Goal: Task Accomplishment & Management: Complete application form

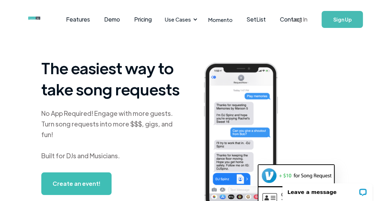
click at [304, 20] on link "Log In" at bounding box center [300, 19] width 30 height 25
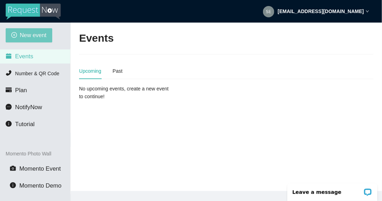
click at [35, 30] on button "New event" at bounding box center [29, 35] width 47 height 14
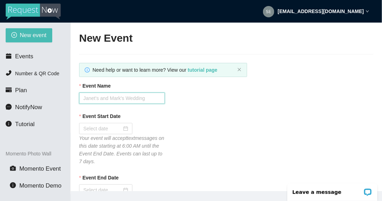
click at [99, 95] on input "Event Name" at bounding box center [122, 98] width 86 height 11
type input "GHS HOMECOMING 2025"
click at [90, 125] on input "Event Start Date" at bounding box center [102, 129] width 38 height 8
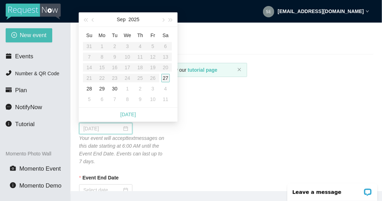
type input "09/27/2025"
click at [163, 79] on div "27" at bounding box center [165, 78] width 8 height 8
type input "09/28/2025"
drag, startPoint x: 191, startPoint y: 107, endPoint x: 182, endPoint y: 98, distance: 12.5
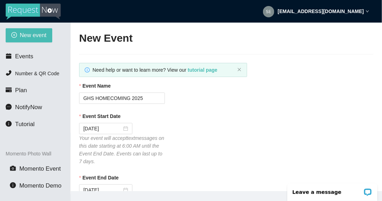
click at [194, 159] on div "Event Start Date 09/27/2025 Your event will accept text messages on this date s…" at bounding box center [226, 138] width 295 height 53
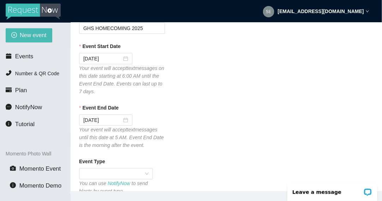
scroll to position [84, 0]
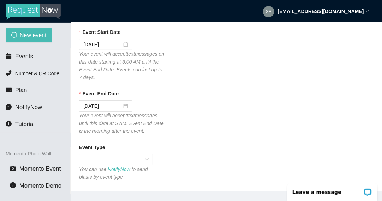
click at [185, 113] on div "Event End Date 09/28/2025 Your event will accept text messages until this date …" at bounding box center [226, 112] width 295 height 45
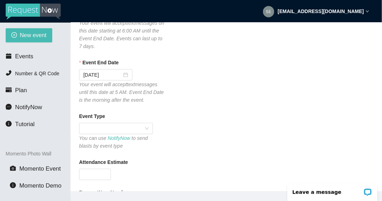
scroll to position [126, 0]
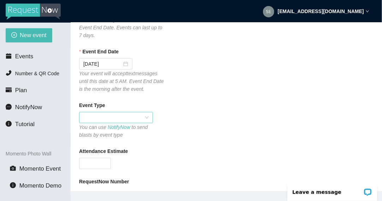
click at [132, 119] on span at bounding box center [115, 117] width 65 height 11
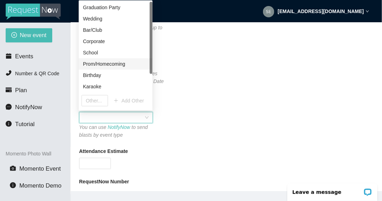
click at [121, 66] on div "Prom/Homecoming" at bounding box center [115, 64] width 65 height 8
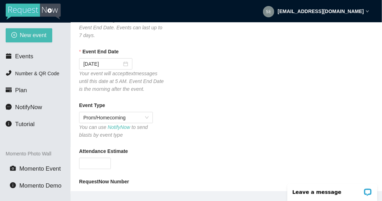
click at [220, 115] on div "Event Type Prom/Homecoming You can use NotifyNow to send blasts by event type" at bounding box center [226, 119] width 295 height 37
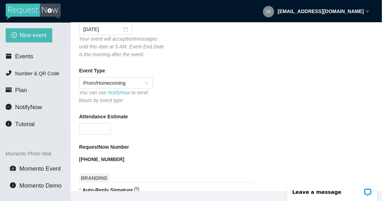
scroll to position [168, 0]
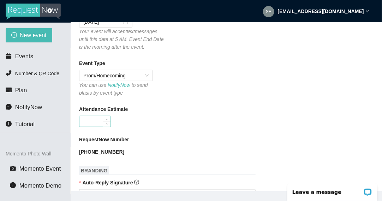
click at [91, 119] on input "Attendance Estimate" at bounding box center [94, 121] width 31 height 11
type input "200"
click at [147, 125] on div "200" at bounding box center [122, 121] width 86 height 11
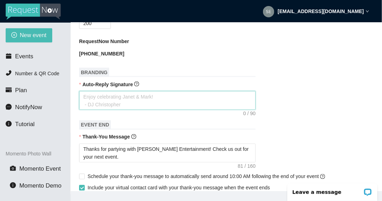
click at [214, 105] on form "Event Name GHS HOMECOMING 2025 Event Start Date 09/27/2025 Your event will acce…" at bounding box center [226, 147] width 295 height 663
type textarea "t"
type textarea "Enjoy celebrating Janet & Mark! - DJ Christopher"
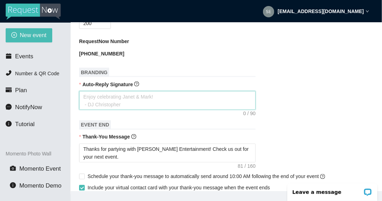
type textarea "T"
type textarea "TH"
type textarea "THA"
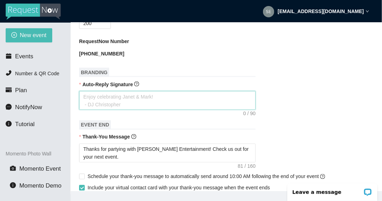
type textarea "THA"
type textarea "THAN"
type textarea "THA"
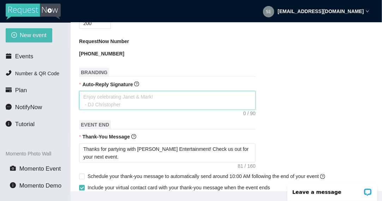
type textarea "TH"
type textarea "T"
type textarea "Th"
type textarea "Tha"
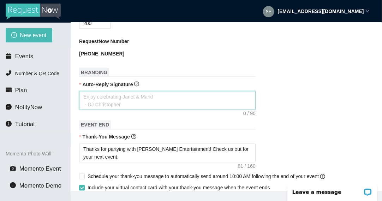
type textarea "Tha"
type textarea "Than"
type textarea "Thans"
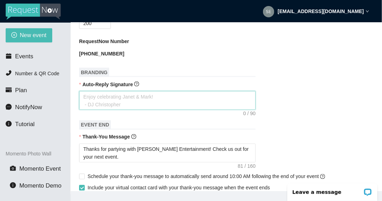
type textarea "Thans"
type textarea "Thans f"
type textarea "Thans"
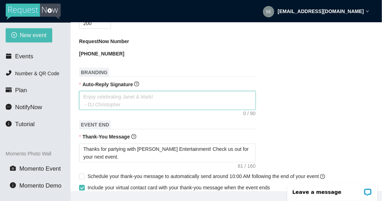
type textarea "Thans"
type textarea "Than"
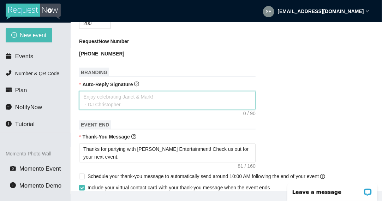
type textarea "Thank"
type textarea "Thankd"
type textarea "Thank"
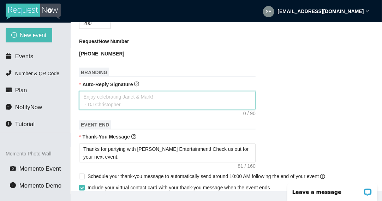
type textarea "Thank"
type textarea "Thanks"
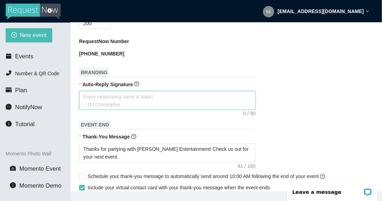
type textarea "Thanks f"
type textarea "Thanks fo"
type textarea "Thanks for"
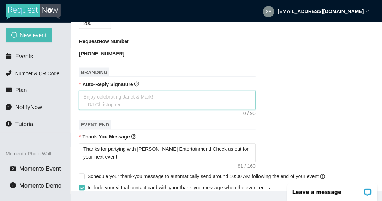
type textarea "Thanks for"
type textarea "Thanks for t"
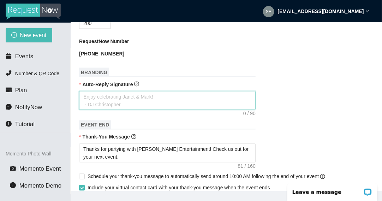
type textarea "Thanks for th"
type textarea "Thanks for the"
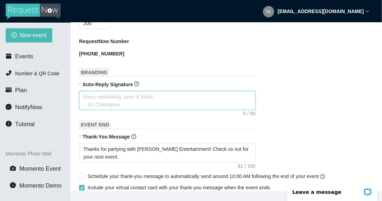
type textarea "Thanks for the"
type textarea "Thanks for the r"
type textarea "Thanks for the re"
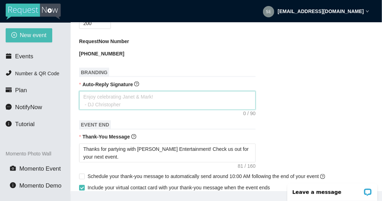
type textarea "Thanks for the req"
type textarea "Thanks for the requ"
type textarea "Thanks for the reque"
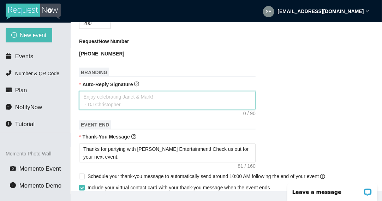
type textarea "Thanks for the reque"
type textarea "Thanks for the reques"
type textarea "Thanks for the request"
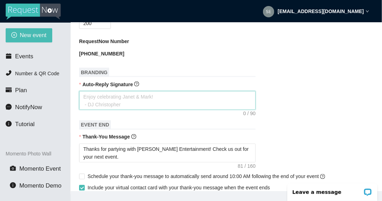
type textarea "Thanks for the request!"
type textarea "Thanks for the request! K"
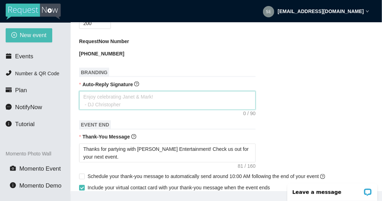
type textarea "Thanks for the request! K"
type textarea "Thanks for the request! Ke"
type textarea "Thanks for the request! Kee"
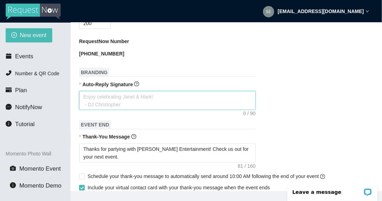
type textarea "Thanks for the request! Keep"
type textarea "Thanks for the request! Keep t"
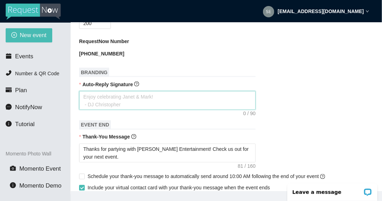
type textarea "Thanks for the request! Keep t"
type textarea "Thanks for the request! Keep th"
type textarea "Thanks for the request! Keep thm"
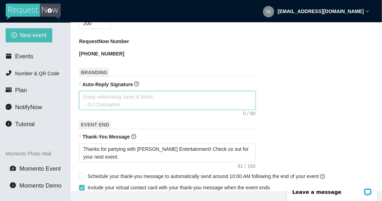
type textarea "Thanks for the request! Keep thme"
type textarea "Thanks for the request! Keep thm"
type textarea "Thanks for the request! Keep th"
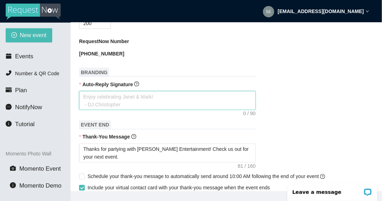
type textarea "Thanks for the request! Keep th"
type textarea "Thanks for the request! Keep the"
type textarea "Thanks for the request! Keep them"
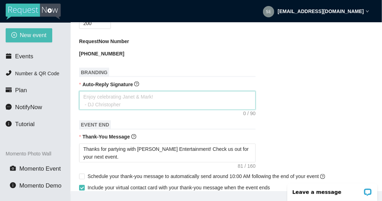
type textarea "Thanks for the request! Keep them"
type textarea "Thanks for the request! Keep them c"
type textarea "Thanks for the request! Keep them co"
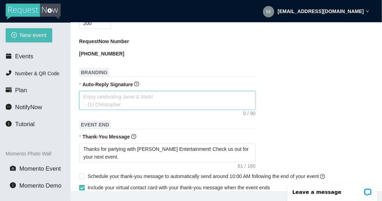
type textarea "Thanks for the request! Keep them co"
type textarea "Thanks for the request! Keep them com"
type textarea "Thanks for the request! Keep them comi"
type textarea "Thanks for the request! Keep them comin"
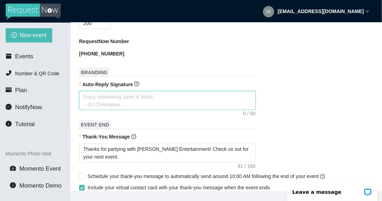
type textarea "Thanks for the request! Keep them coming"
type textarea "Thanks for the request! Keep them coming!"
click at [216, 144] on textarea "Thanks for partying with Sedillo Entertainment! Check us out for your next even…" at bounding box center [167, 153] width 177 height 19
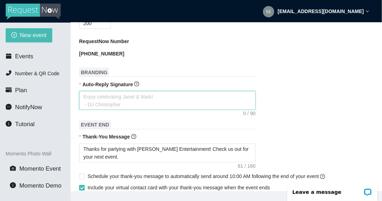
type textarea "Thanks for partying with Sedillo Entertainment! Check us out ofor your next eve…"
type textarea "Thanks for partying with Sedillo Entertainment! Check us out onfor your next ev…"
type textarea "Thanks for partying with Sedillo Entertainment! Check us out on for your next e…"
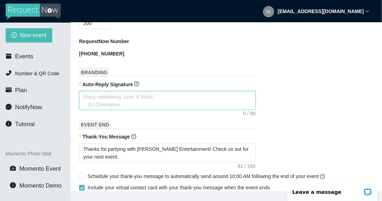
type textarea "Thanks for partying with Sedillo Entertainment! Check us out on for your next e…"
type textarea "Thanks for partying with Sedillo Entertainment! Check us out on Ffor your next …"
type textarea "Thanks for partying with Sedillo Entertainment! Check us out on Fafor your next…"
type textarea "Thanks for partying with Sedillo Entertainment! Check us out on Facfor your nex…"
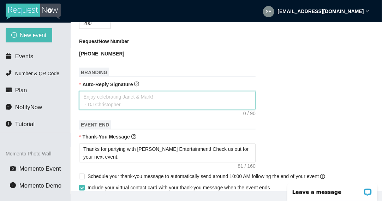
type textarea "Thanks for partying with Sedillo Entertainment! Check us out on Facefor your ne…"
type textarea "Thanks for partying with Sedillo Entertainment! Check us out on Facebfor your n…"
type textarea "Thanks for partying with Sedillo Entertainment! Check us out on Facebofor your …"
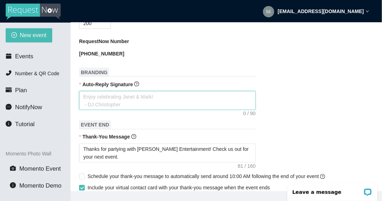
type textarea "Thanks for partying with Sedillo Entertainment! Check us out on Facebofor your …"
type textarea "Thanks for partying with Sedillo Entertainment! Check us out on Faceboofor your…"
type textarea "Thanks for partying with Sedillo Entertainment! Check us out on Facebookfor you…"
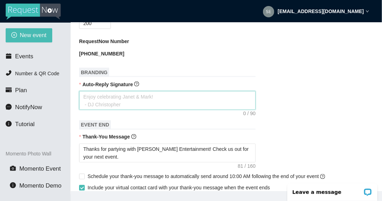
type textarea "Thanks for partying with Sedillo Entertainment! Check us out on Facebook for yo…"
click at [210, 144] on textarea "Thanks for partying with Sedillo Entertainment! Check us out on Facebook for yo…" at bounding box center [167, 153] width 177 height 19
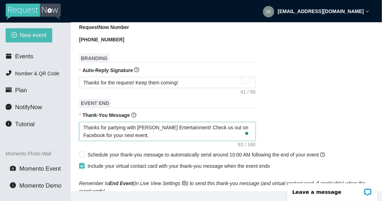
click at [244, 126] on textarea "Thanks for partying with Sedillo Entertainment! Check us out on Facebook for yo…" at bounding box center [167, 131] width 177 height 19
type textarea "Thanks for partying with Sedillo Entertainment! Check us out on Facebook. for y…"
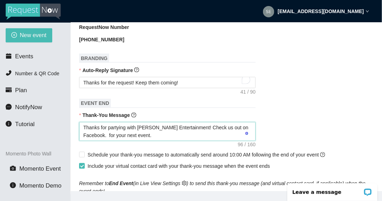
type textarea "Thanks for partying with Sedillo Entertainment! Check us out on Facebook. B for…"
type textarea "Thanks for partying with Sedillo Entertainment! Check us out on Facebook. Bo fo…"
type textarea "Thanks for partying with Sedillo Entertainment! Check us out on Facebook. Boo f…"
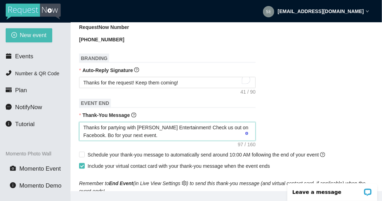
type textarea "Thanks for partying with Sedillo Entertainment! Check us out on Facebook. Boo f…"
type textarea "Thanks for partying with Sedillo Entertainment! Check us out on Facebook. Book …"
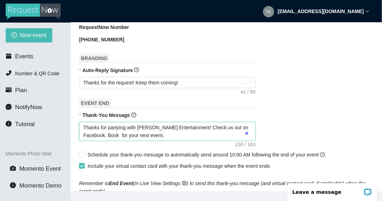
type textarea "Thanks for partying with Sedillo Entertainment! Check us out on Facebook. Book …"
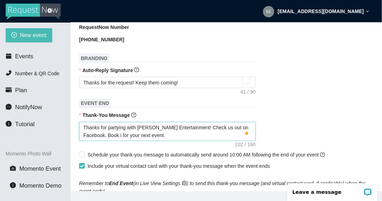
type textarea "Thanks for partying with Sedillo Entertainment! Check us out on Facebook. Book …"
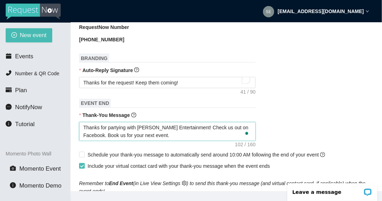
type textarea "Thanks for partying with Sedillo Entertainment! Check us out on Facebook. Book …"
click at [85, 133] on textarea "Thanks for partying with Sedillo Entertainment! Check us out on Facebook. Book …" at bounding box center [167, 131] width 177 height 19
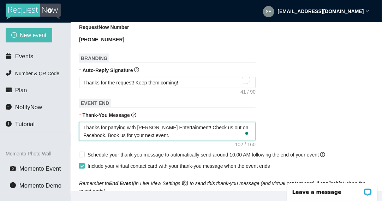
type textarea "Thanks for partying with Sedillo Entertainment! Check us out on Facebook. ook u…"
type textarea "Thanks for partying with Sedillo Entertainment! Check us out on Facebook. Rook …"
type textarea "Thanks for partying with Sedillo Entertainment! Check us out on Facebook. Reook…"
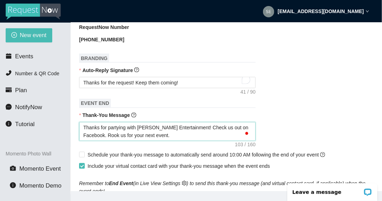
type textarea "Thanks for partying with Sedillo Entertainment! Check us out on Facebook. Reook…"
type textarea "Thanks for partying with Sedillo Entertainment! Check us out on Facebook. Remoo…"
type textarea "Thanks for partying with Sedillo Entertainment! Check us out on Facebook. Remeo…"
type textarea "Thanks for partying with Sedillo Entertainment! Check us out on Facebook. Remem…"
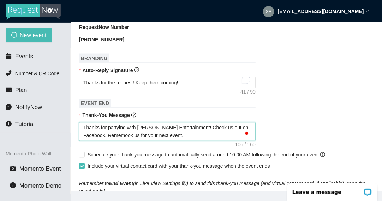
type textarea "Thanks for partying with Sedillo Entertainment! Check us out on Facebook. Remem…"
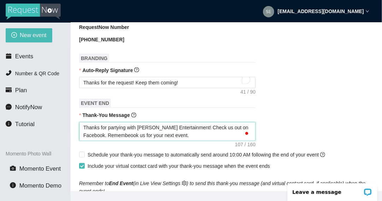
type textarea "Thanks for partying with Sedillo Entertainment! Check us out on Facebook. Remem…"
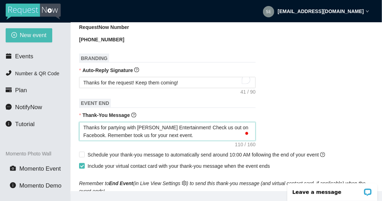
type textarea "Thanks for partying with Sedillo Entertainment! Check us out on Facebook. Remem…"
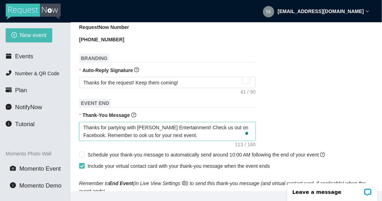
type textarea "Thanks for partying with Sedillo Entertainment! Check us out on Facebook. Remem…"
click at [243, 127] on textarea "Thanks for partying with Sedillo Entertainment! Check us out on Facebook. Remem…" at bounding box center [167, 131] width 177 height 19
type textarea "Thanks for partying with Sedillo Entertainment! Check us out on Facebook,. Reme…"
click at [220, 138] on textarea "Thanks for partying with Sedillo Entertainment! Check us out on Facebook. Remem…" at bounding box center [167, 131] width 177 height 19
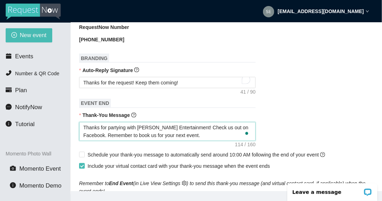
click at [220, 138] on textarea "Thanks for partying with Sedillo Entertainment! Check us out on Facebook. Remem…" at bounding box center [167, 131] width 177 height 19
click at [366, 94] on form "Event Name GHS HOMECOMING 2025 Event Start Date 09/27/2025 Your event will acce…" at bounding box center [226, 129] width 295 height 655
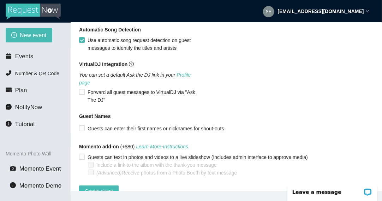
scroll to position [547, 0]
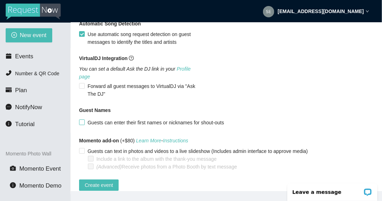
click at [84, 119] on span at bounding box center [82, 122] width 6 height 6
click at [84, 119] on input "Guests can enter their first names or nicknames for shout-outs" at bounding box center [81, 121] width 5 height 5
click at [96, 181] on span "Create event" at bounding box center [99, 185] width 28 height 8
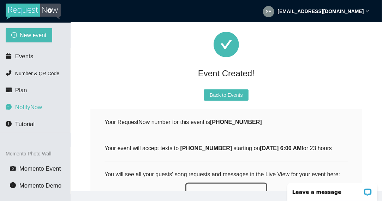
scroll to position [15, 0]
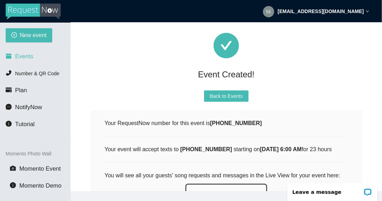
click at [30, 58] on span "Events" at bounding box center [24, 56] width 18 height 7
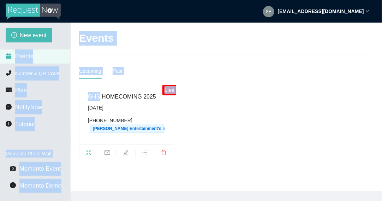
drag, startPoint x: 30, startPoint y: 58, endPoint x: 208, endPoint y: 95, distance: 181.3
click at [208, 95] on section "New event Events Number & QR Code Plan NotifyNow Tutorial Momento Photo Wall Mo…" at bounding box center [191, 123] width 382 height 201
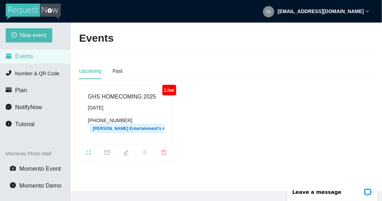
click at [226, 168] on main "Events Upcoming Past Live GHS HOMECOMING 2025 Saturday, September 27th (575) 21…" at bounding box center [226, 107] width 311 height 168
